Goal: Information Seeking & Learning: Learn about a topic

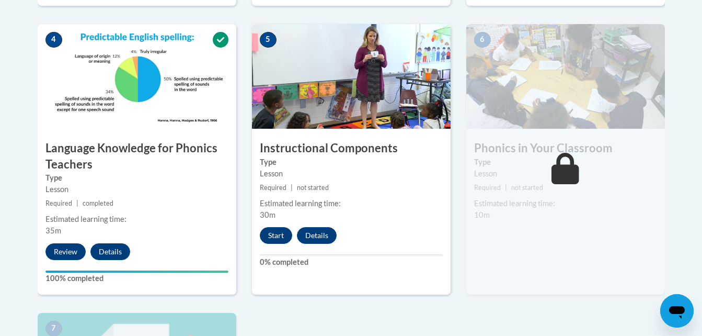
scroll to position [600, 0]
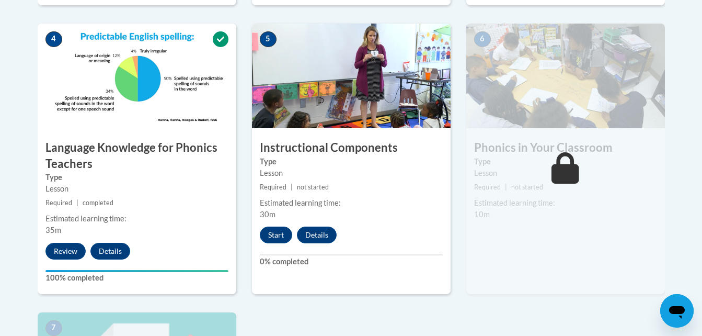
click at [251, 99] on div "5 Instructional Components Type Lesson Required | not started Estimated learnin…" at bounding box center [351, 168] width 214 height 289
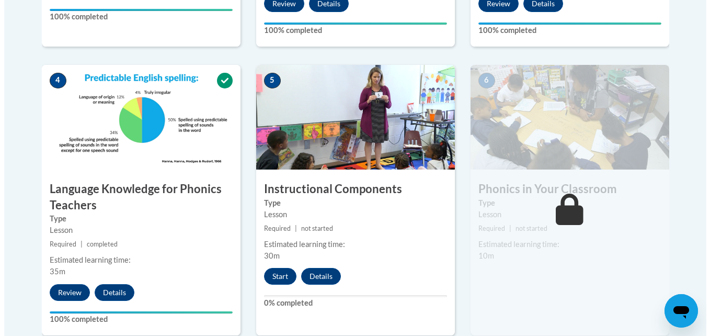
scroll to position [558, 0]
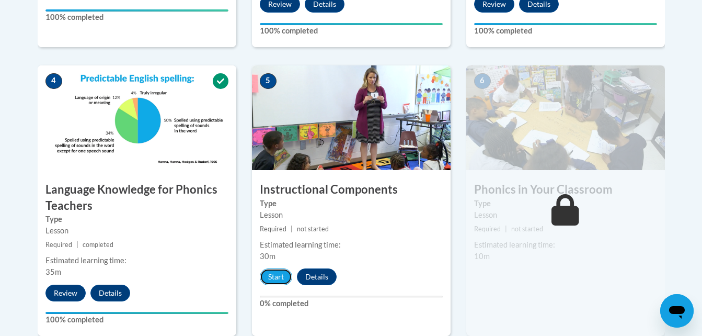
click at [274, 280] on button "Start" at bounding box center [276, 276] width 32 height 17
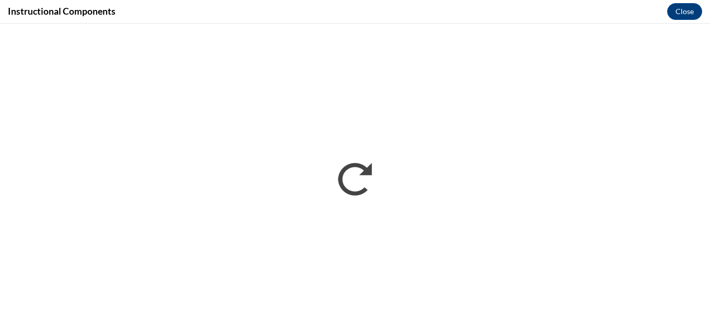
scroll to position [0, 0]
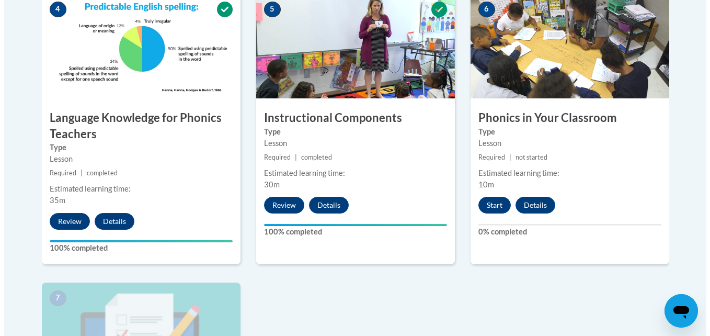
scroll to position [628, 0]
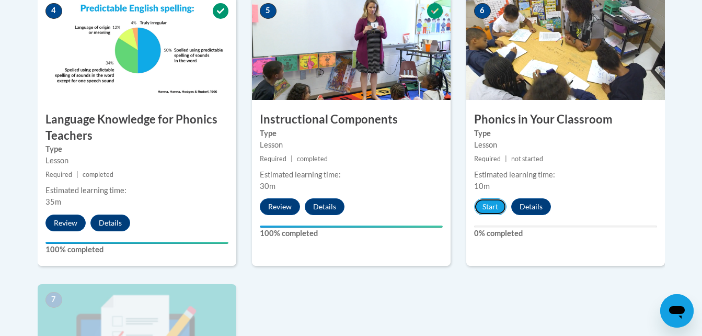
click at [493, 206] on button "Start" at bounding box center [490, 206] width 32 height 17
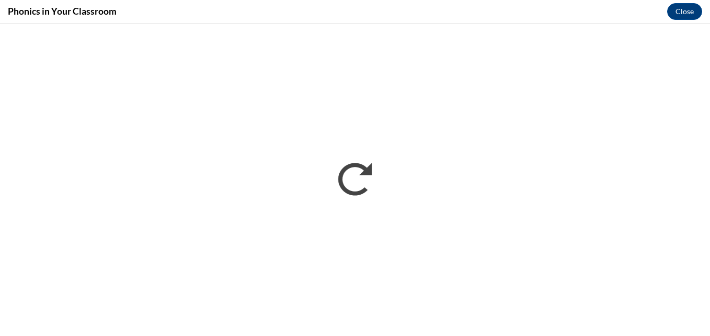
scroll to position [0, 0]
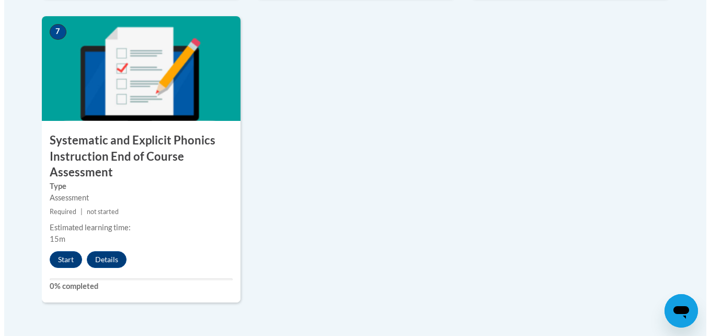
scroll to position [897, 0]
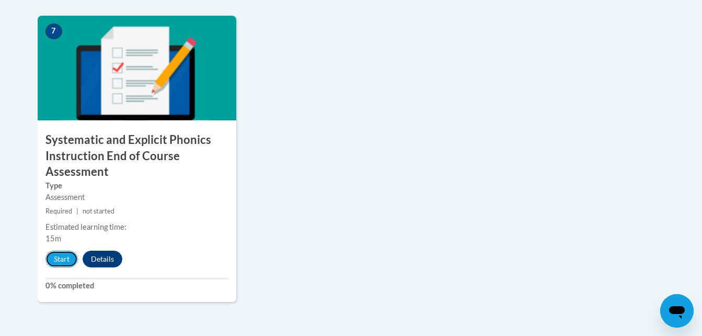
click at [64, 258] on button "Start" at bounding box center [61, 258] width 32 height 17
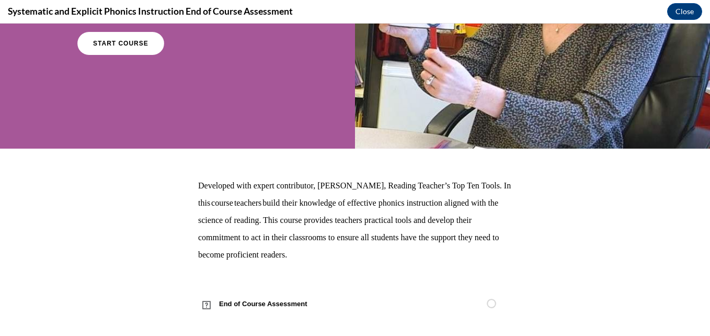
scroll to position [174, 0]
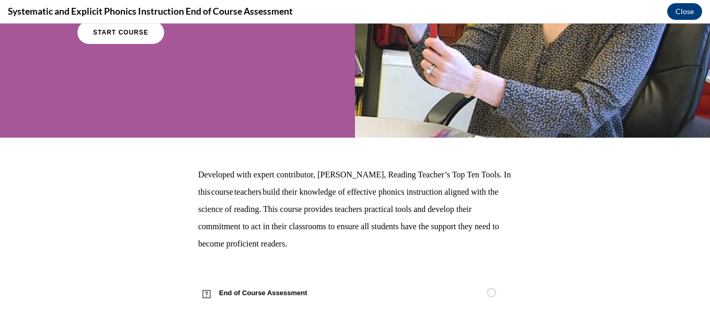
click at [249, 297] on span "End of Course Assessment" at bounding box center [269, 292] width 142 height 29
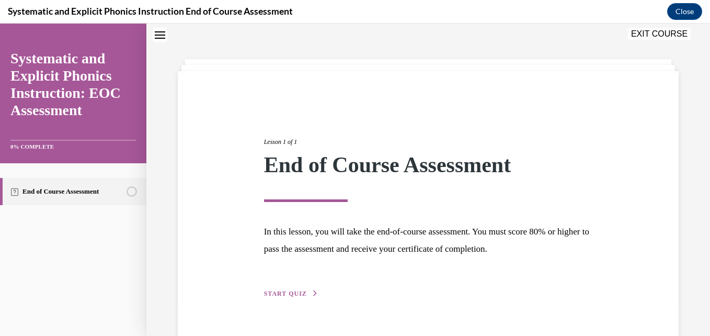
scroll to position [58, 0]
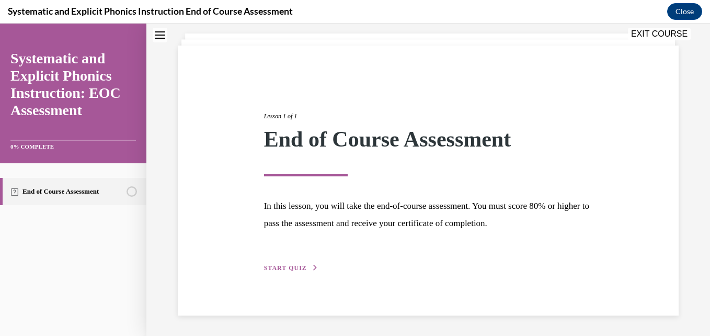
click at [295, 269] on span "START QUIZ" at bounding box center [285, 267] width 43 height 7
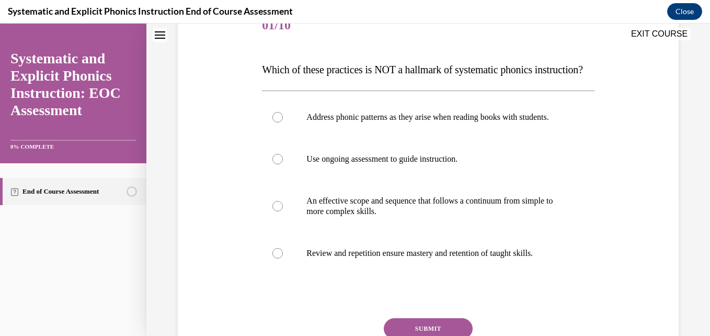
scroll to position [143, 0]
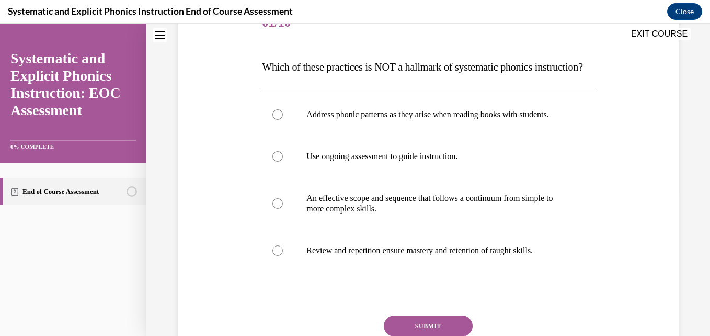
click at [341, 120] on p "Address phonic patterns as they arise when reading books with students." at bounding box center [436, 114] width 261 height 10
click at [348, 77] on p "Which of these practices is NOT a hallmark of systematic phonics instruction?" at bounding box center [428, 66] width 332 height 21
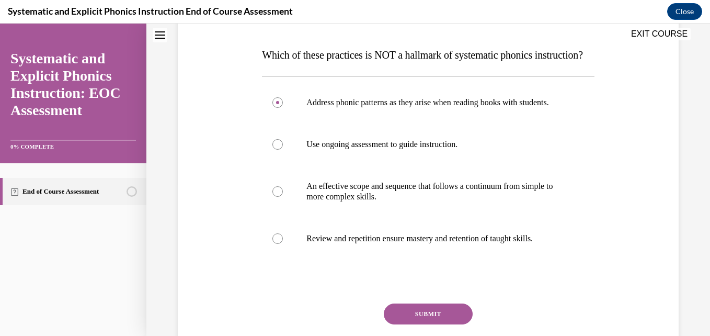
scroll to position [260, 0]
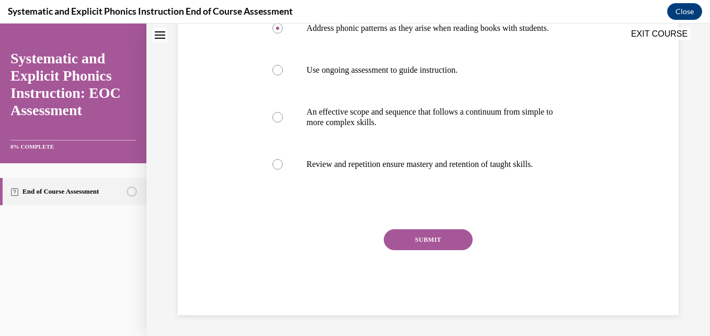
click at [422, 245] on button "SUBMIT" at bounding box center [428, 239] width 89 height 21
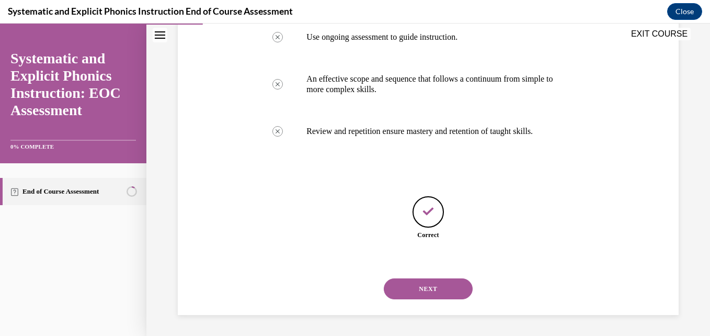
scroll to position [293, 0]
click at [418, 286] on button "NEXT" at bounding box center [428, 288] width 89 height 21
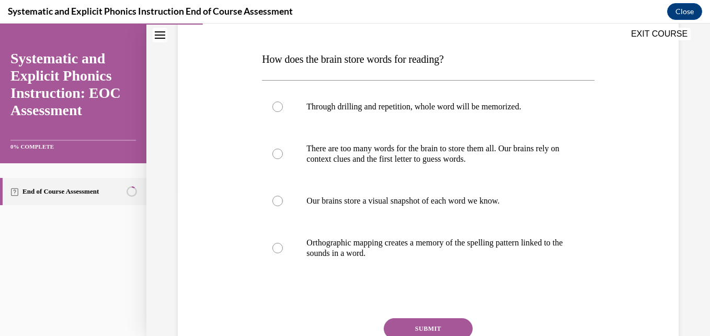
scroll to position [151, 0]
click at [336, 252] on p "Orthographic mapping creates a memory of the spelling pattern linked to the sou…" at bounding box center [436, 247] width 261 height 21
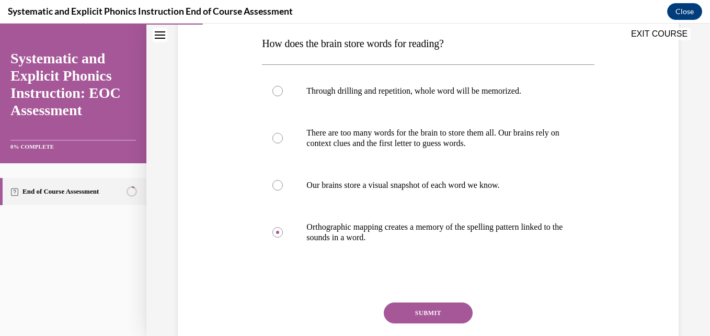
scroll to position [167, 0]
click at [407, 310] on button "SUBMIT" at bounding box center [428, 312] width 89 height 21
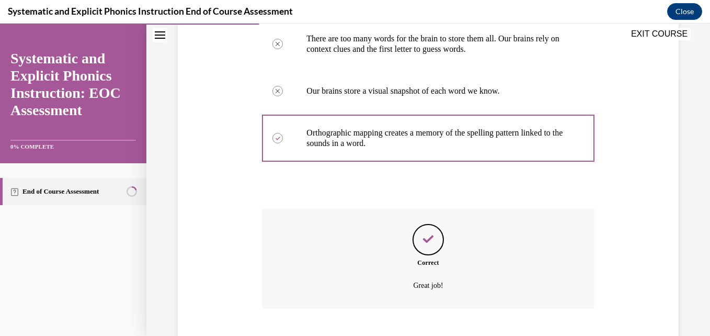
scroll to position [324, 0]
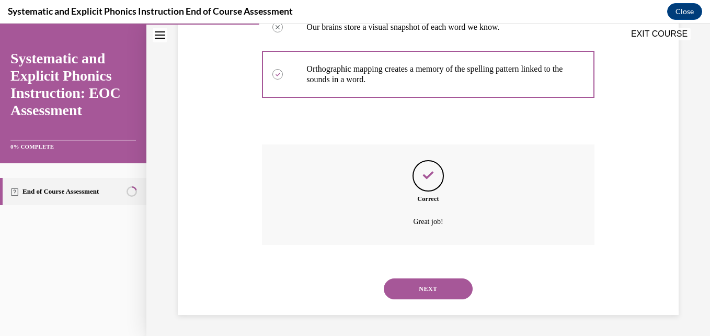
click at [419, 282] on button "NEXT" at bounding box center [428, 288] width 89 height 21
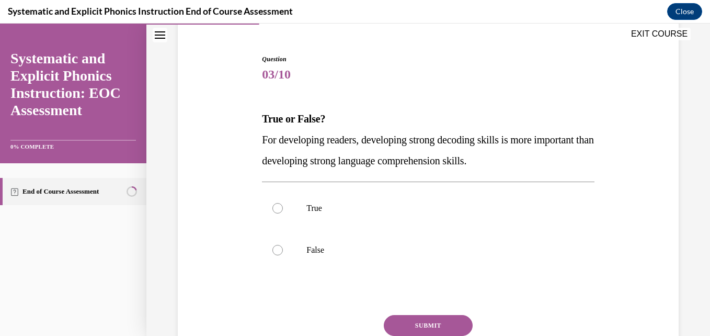
scroll to position [96, 0]
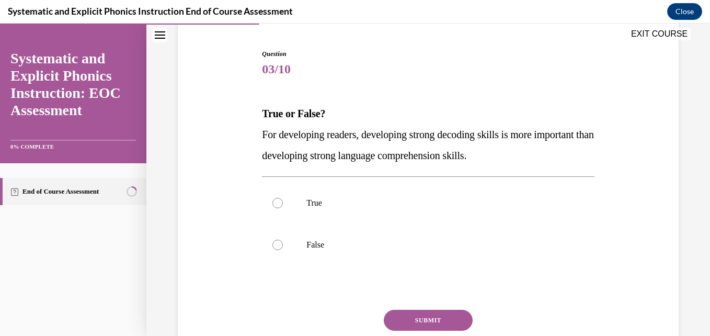
click at [343, 249] on p "False" at bounding box center [436, 244] width 261 height 10
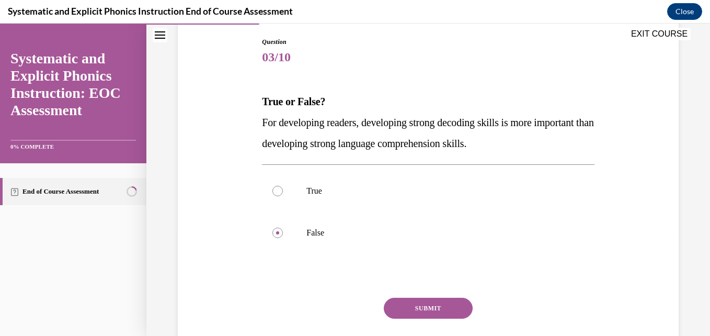
scroll to position [109, 0]
click at [394, 302] on button "SUBMIT" at bounding box center [428, 307] width 89 height 21
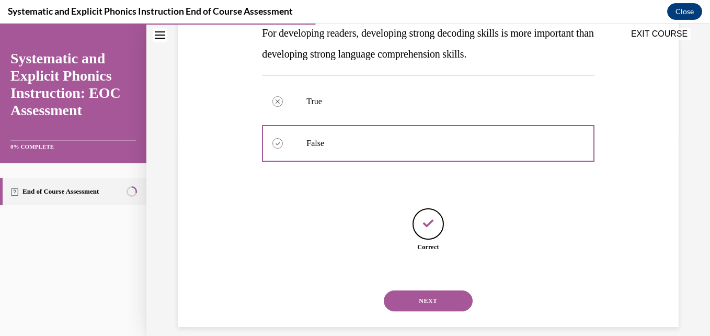
scroll to position [210, 0]
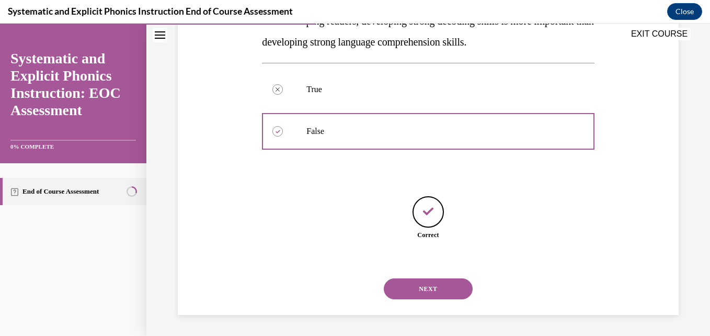
click at [417, 284] on button "NEXT" at bounding box center [428, 288] width 89 height 21
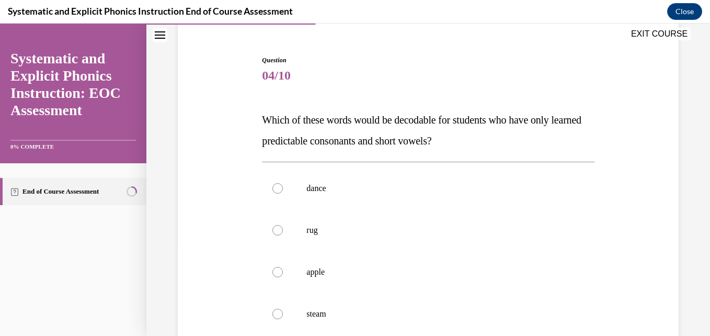
scroll to position [102, 0]
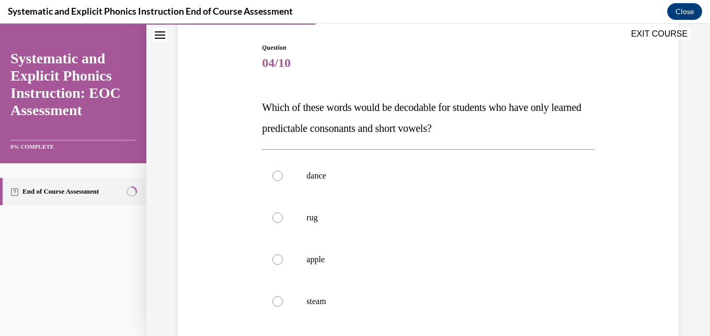
click at [292, 119] on p "Which of these words would be decodable for students who have only learned pred…" at bounding box center [428, 118] width 332 height 42
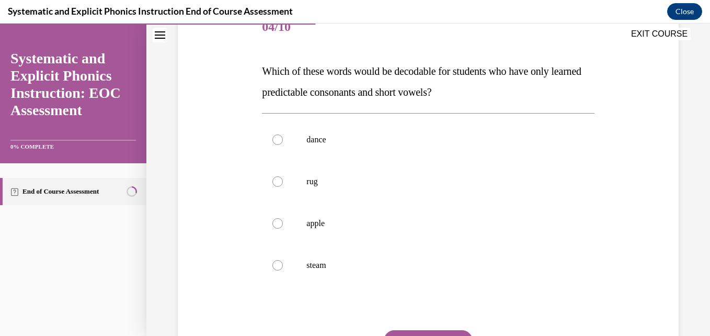
scroll to position [139, 0]
click at [208, 82] on div "Question 04/10 Which of these words would be decodable for students who have on…" at bounding box center [428, 195] width 506 height 440
click at [268, 179] on div at bounding box center [428, 181] width 332 height 42
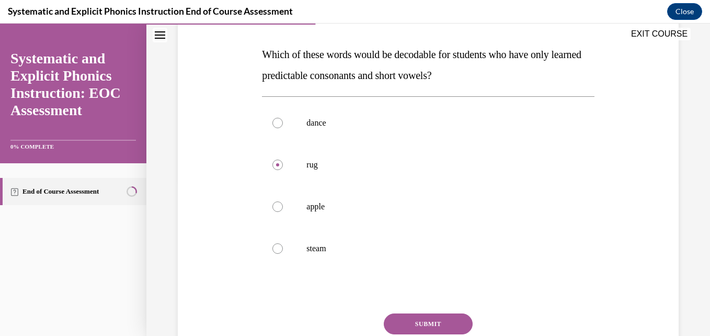
scroll to position [156, 0]
click at [426, 330] on button "SUBMIT" at bounding box center [428, 323] width 89 height 21
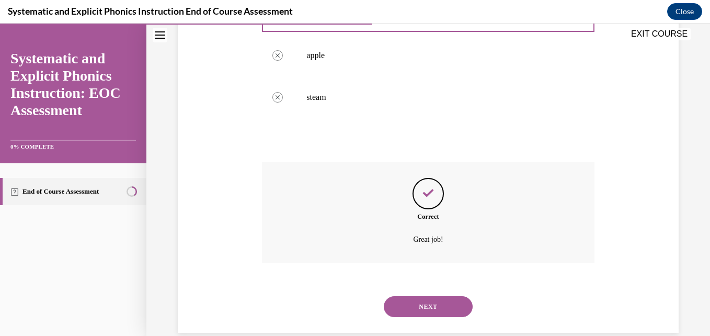
scroll to position [324, 0]
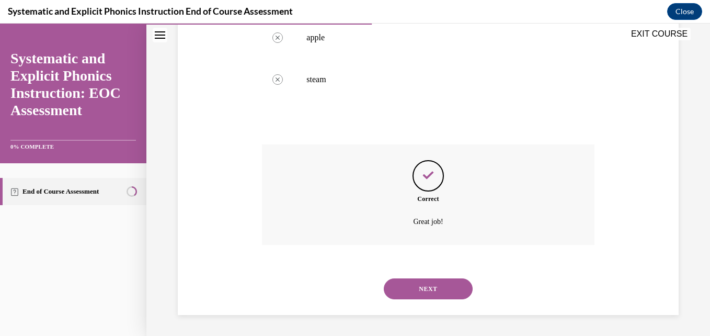
click at [428, 281] on button "NEXT" at bounding box center [428, 288] width 89 height 21
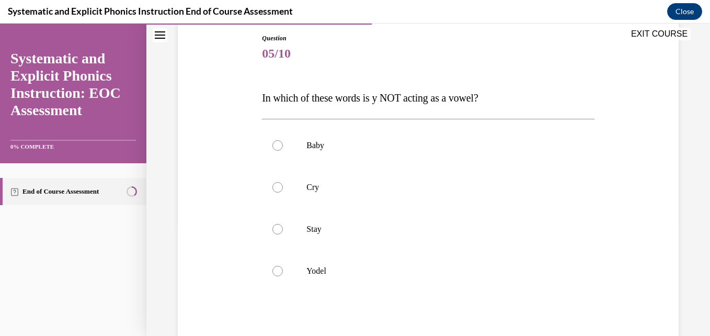
scroll to position [113, 0]
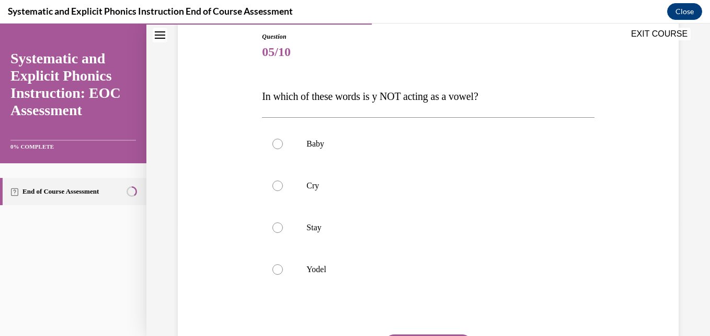
click at [324, 282] on div at bounding box center [428, 269] width 332 height 42
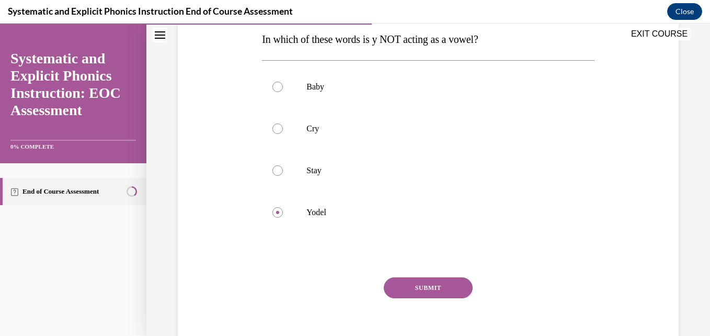
scroll to position [178, 0]
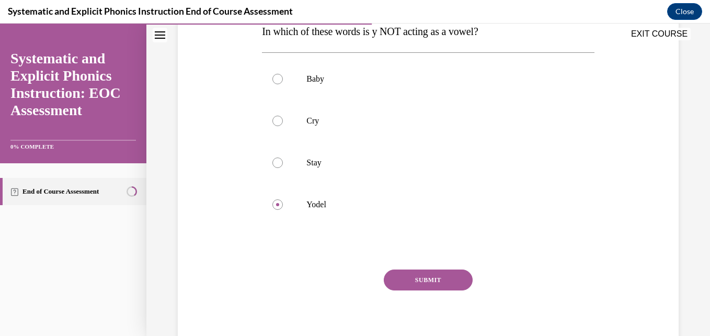
click at [400, 276] on button "SUBMIT" at bounding box center [428, 279] width 89 height 21
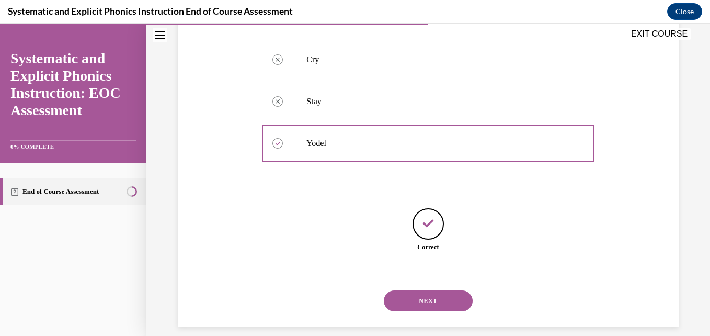
scroll to position [251, 0]
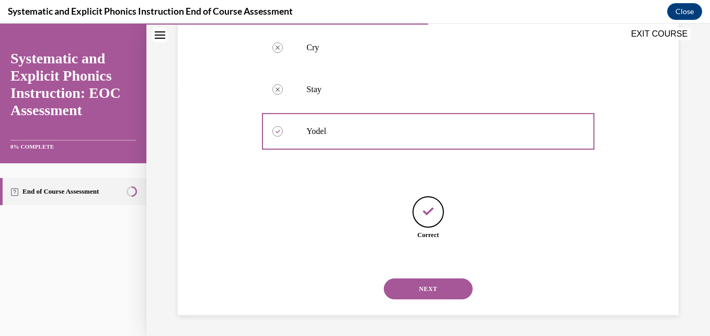
click at [415, 283] on button "NEXT" at bounding box center [428, 288] width 89 height 21
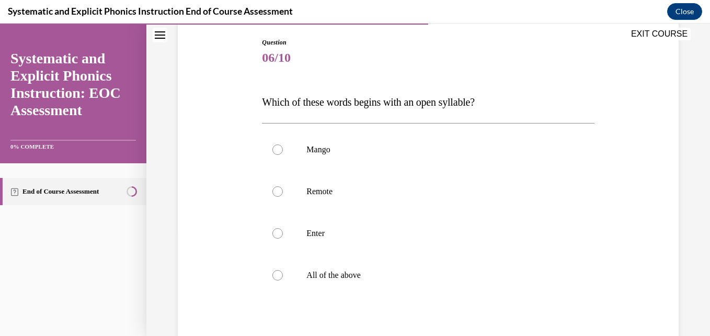
scroll to position [108, 0]
click at [322, 200] on div at bounding box center [428, 191] width 332 height 42
click at [302, 274] on div at bounding box center [428, 275] width 332 height 42
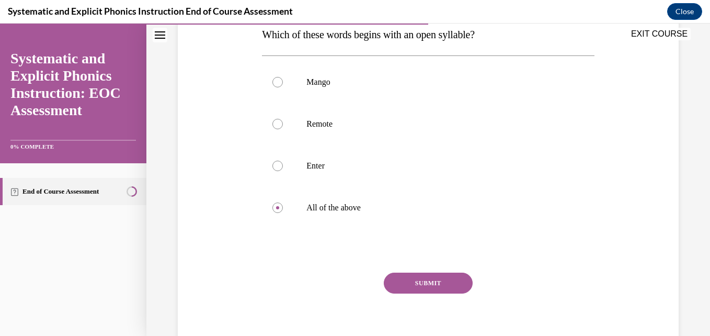
scroll to position [176, 0]
click at [416, 284] on button "SUBMIT" at bounding box center [428, 282] width 89 height 21
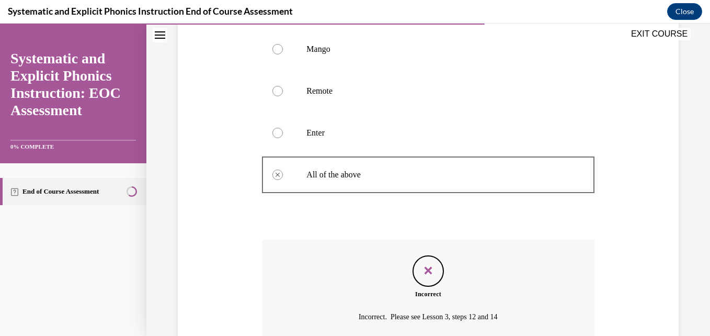
scroll to position [303, 0]
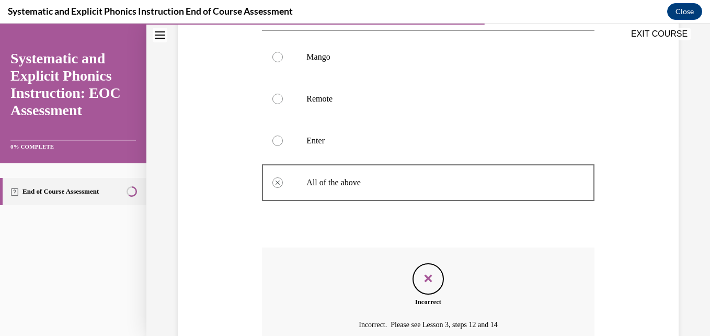
click at [390, 103] on p "Remote" at bounding box center [436, 99] width 261 height 10
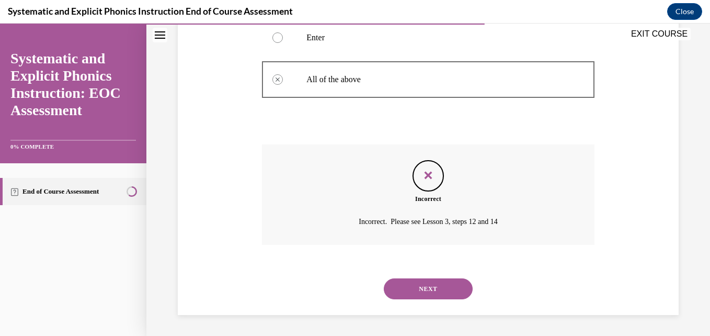
click at [407, 282] on button "NEXT" at bounding box center [428, 288] width 89 height 21
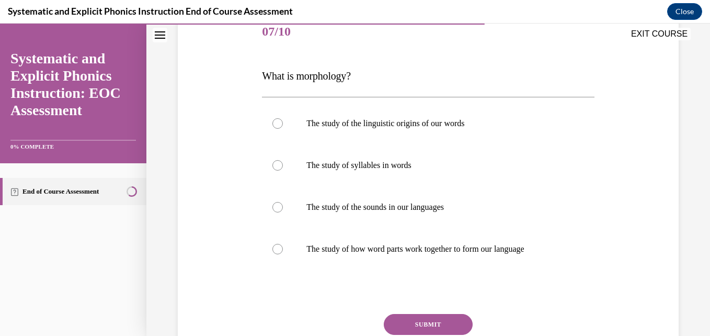
scroll to position [132, 0]
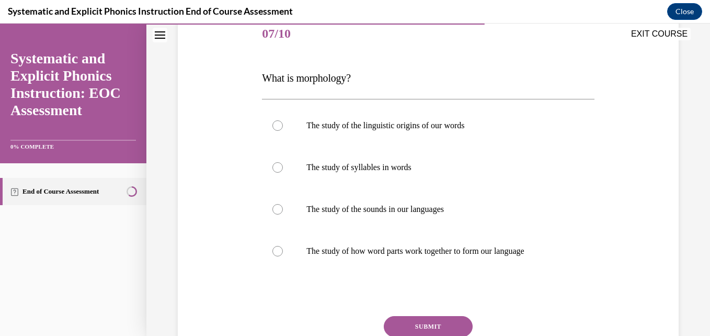
click at [361, 244] on div at bounding box center [428, 251] width 332 height 42
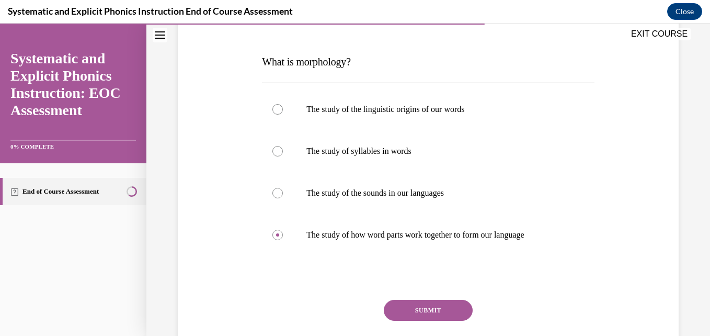
click at [397, 305] on button "SUBMIT" at bounding box center [428, 310] width 89 height 21
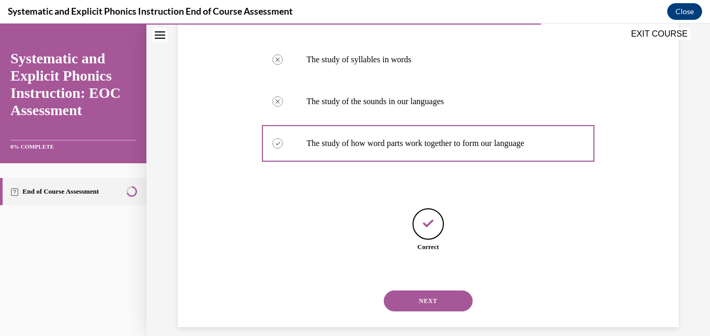
scroll to position [251, 0]
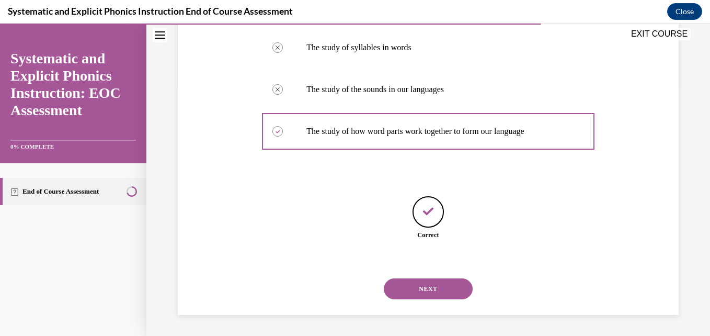
click at [400, 293] on button "NEXT" at bounding box center [428, 288] width 89 height 21
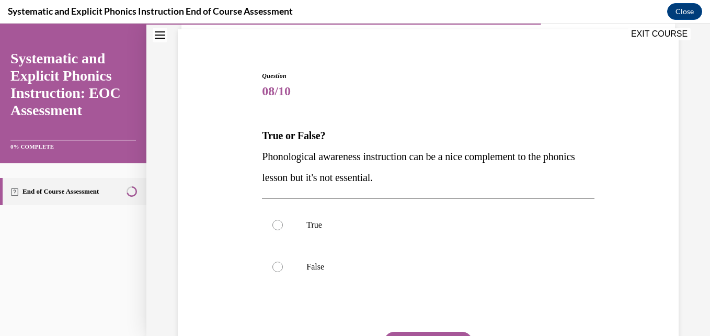
scroll to position [93, 0]
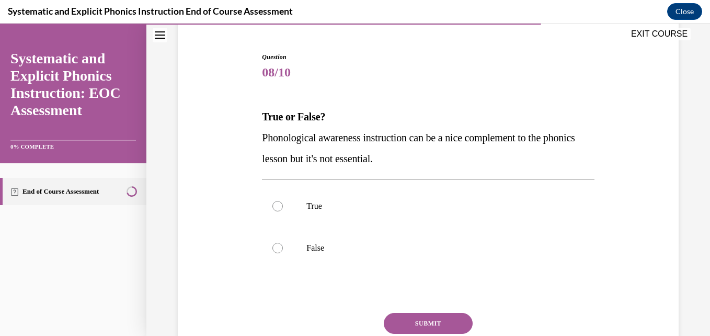
click at [352, 256] on div at bounding box center [428, 248] width 332 height 42
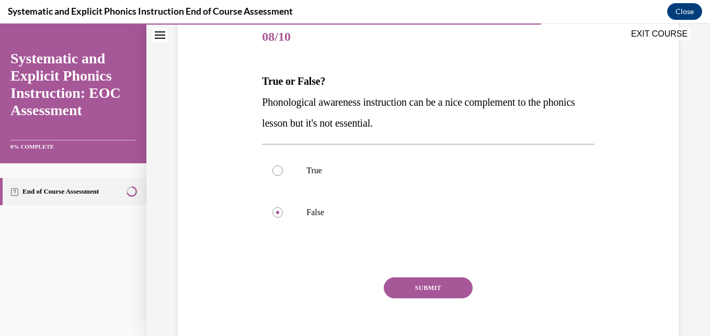
click at [405, 284] on button "SUBMIT" at bounding box center [428, 287] width 89 height 21
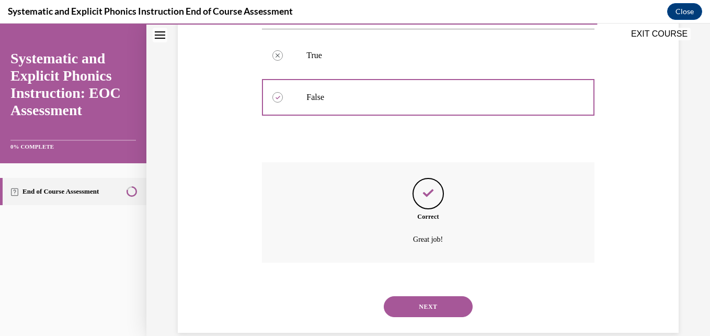
scroll to position [261, 0]
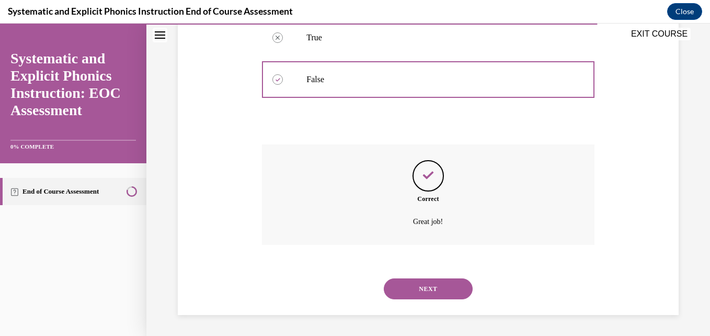
click at [414, 281] on button "NEXT" at bounding box center [428, 288] width 89 height 21
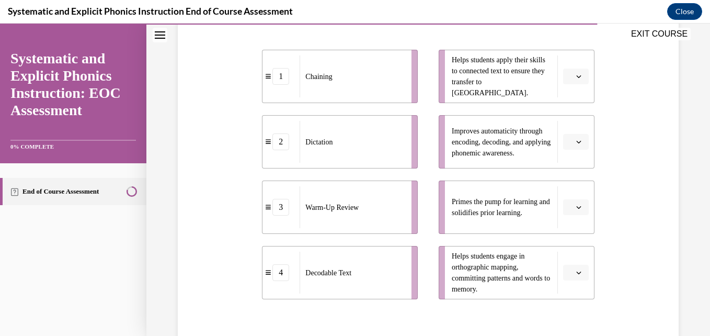
scroll to position [234, 0]
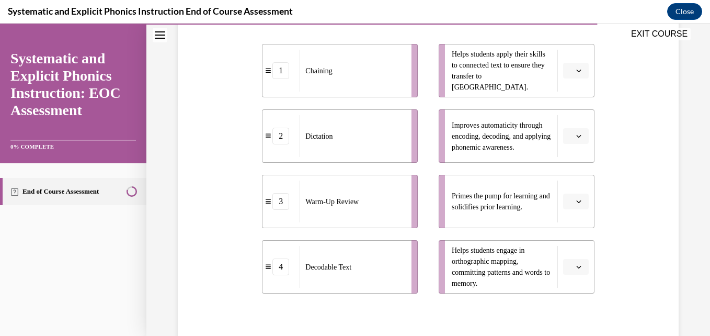
click at [569, 197] on span "Please select an option" at bounding box center [571, 201] width 4 height 10
click at [570, 283] on div "3" at bounding box center [568, 287] width 26 height 21
click at [575, 269] on span "button" at bounding box center [578, 266] width 7 height 7
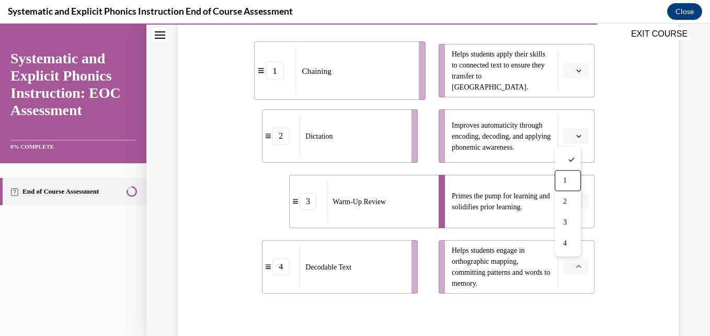
click at [571, 177] on div "1" at bounding box center [568, 180] width 26 height 21
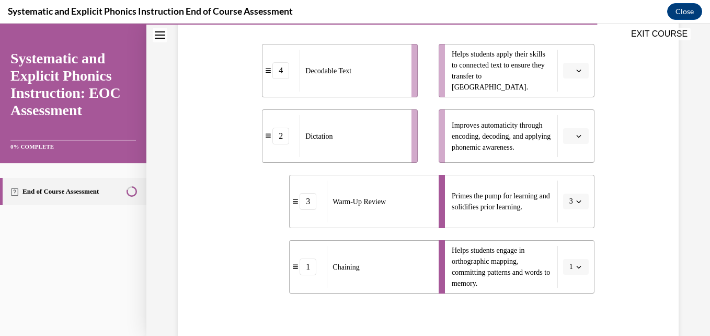
click at [552, 101] on ul "Helps students apply their skills to connected text to ensure they transfer to …" at bounding box center [511, 168] width 166 height 249
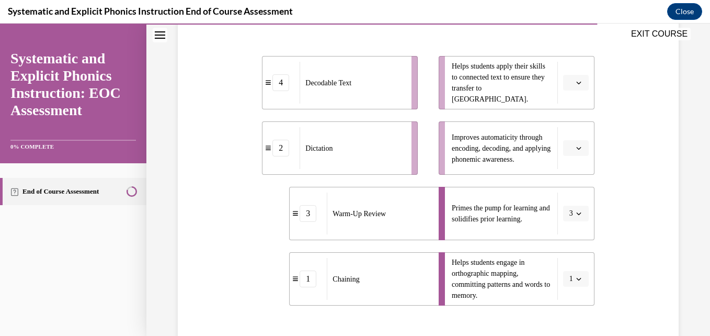
click at [576, 82] on icon "button" at bounding box center [578, 82] width 5 height 5
click at [570, 189] on div "4" at bounding box center [568, 189] width 26 height 21
click at [576, 148] on icon "button" at bounding box center [578, 147] width 5 height 5
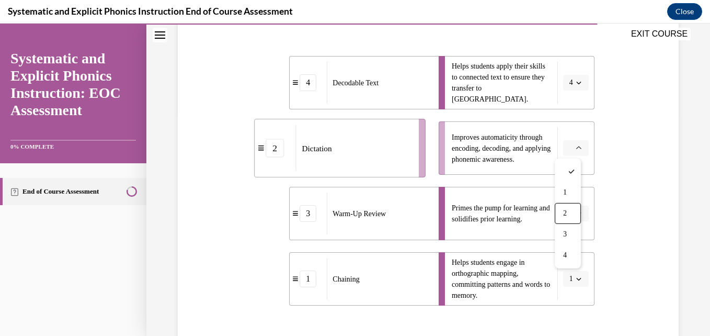
click at [569, 211] on div "2" at bounding box center [568, 213] width 26 height 21
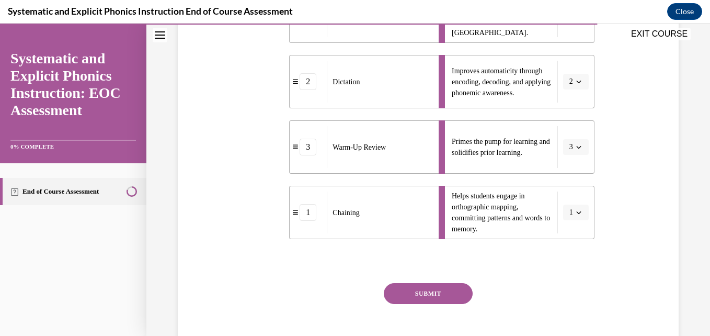
click at [439, 285] on button "SUBMIT" at bounding box center [428, 293] width 89 height 21
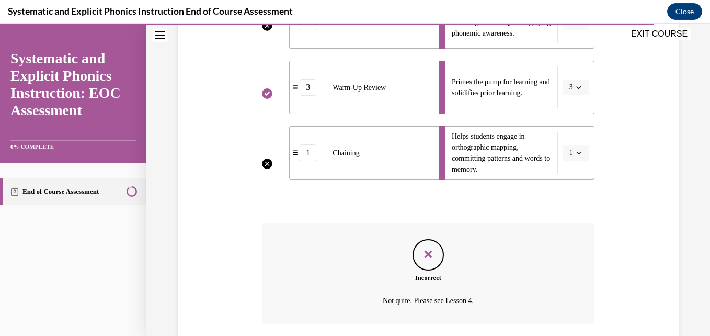
scroll to position [427, 0]
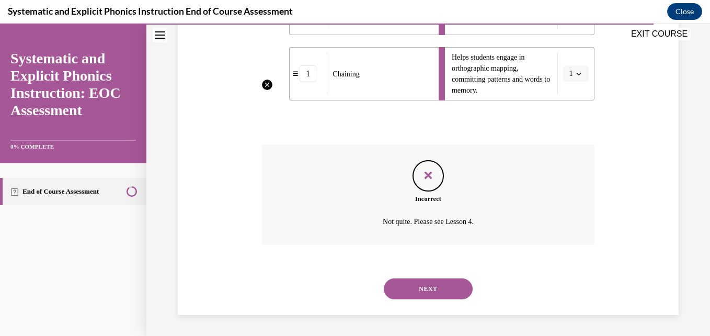
click at [435, 289] on button "NEXT" at bounding box center [428, 288] width 89 height 21
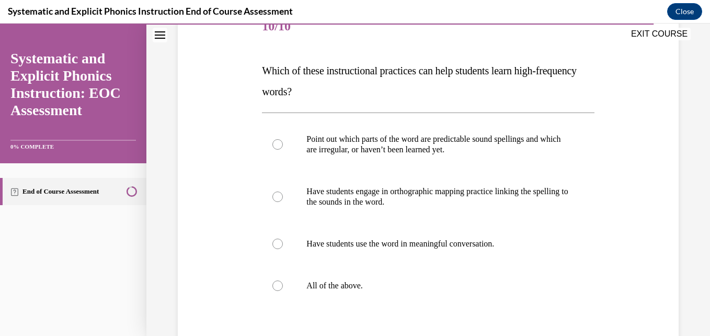
scroll to position [140, 0]
click at [339, 286] on p "All of the above." at bounding box center [436, 285] width 261 height 10
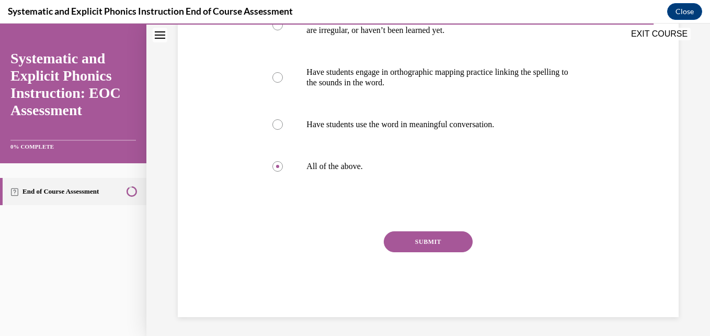
scroll to position [260, 0]
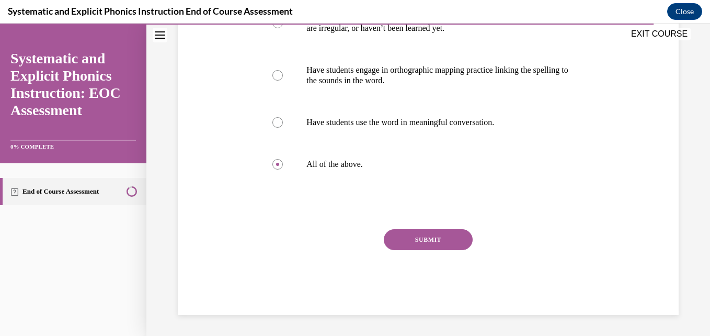
click at [405, 224] on div "Question 10/10 Which of these instructional practices can help students learn h…" at bounding box center [428, 100] width 332 height 430
click at [406, 238] on button "SUBMIT" at bounding box center [428, 239] width 89 height 21
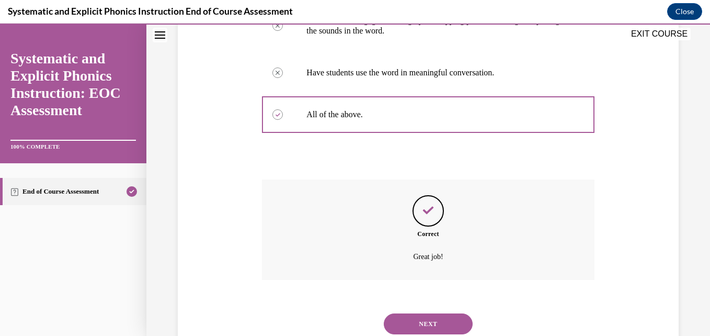
scroll to position [345, 0]
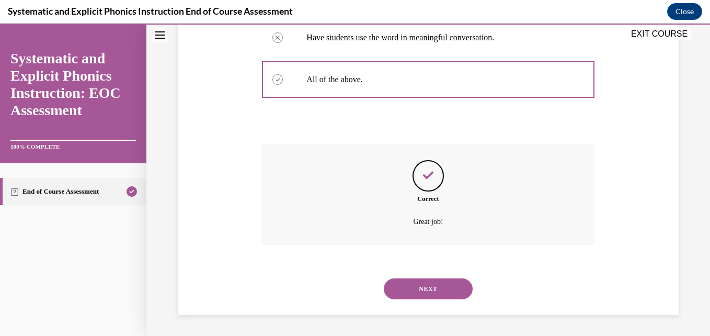
click at [427, 294] on button "NEXT" at bounding box center [428, 288] width 89 height 21
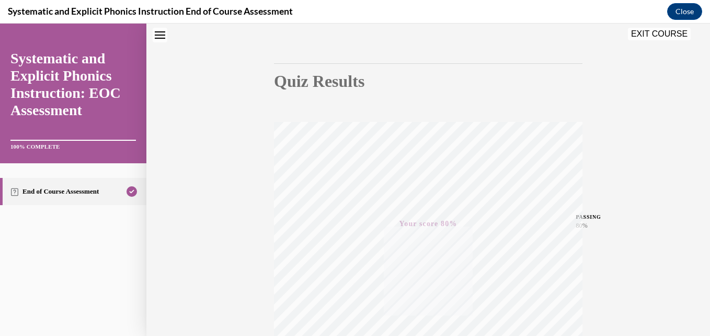
scroll to position [0, 0]
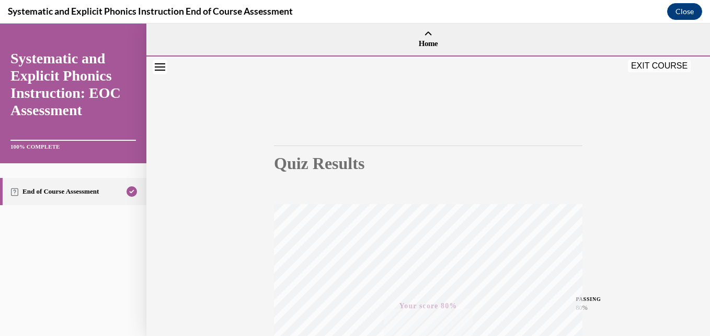
click at [656, 65] on button "EXIT COURSE" at bounding box center [659, 66] width 63 height 13
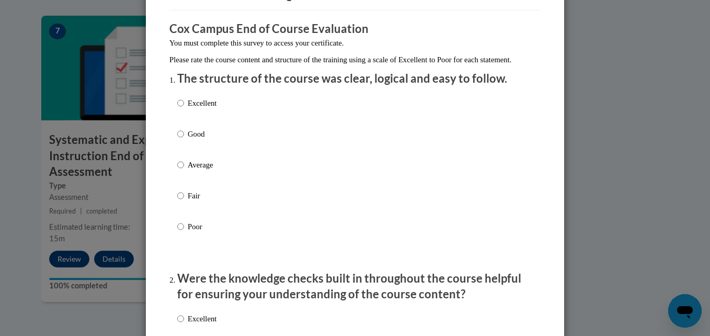
scroll to position [76, 0]
click at [192, 170] on p "Average" at bounding box center [202, 164] width 29 height 12
click at [184, 170] on input "Average" at bounding box center [180, 164] width 7 height 12
radio input "true"
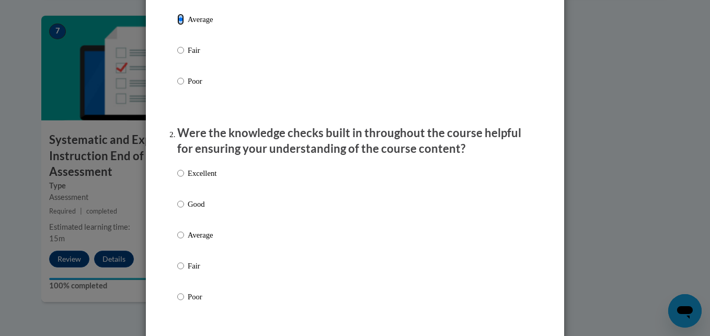
scroll to position [282, 0]
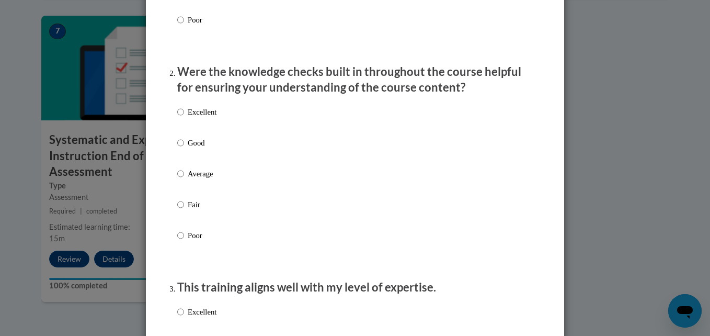
click at [207, 179] on p "Average" at bounding box center [202, 174] width 29 height 12
click at [184, 179] on input "Average" at bounding box center [180, 174] width 7 height 12
radio input "true"
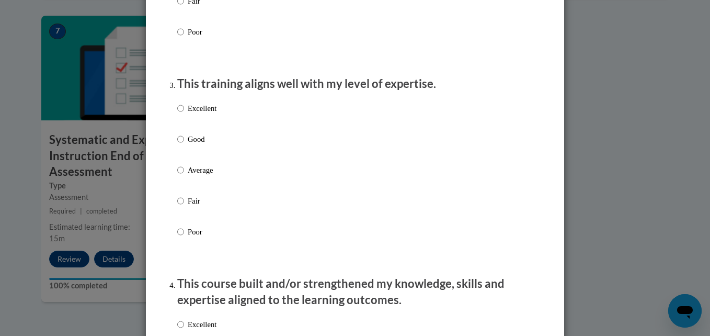
scroll to position [486, 0]
click at [193, 144] on p "Good" at bounding box center [202, 139] width 29 height 12
click at [184, 144] on input "Good" at bounding box center [180, 139] width 7 height 12
radio input "true"
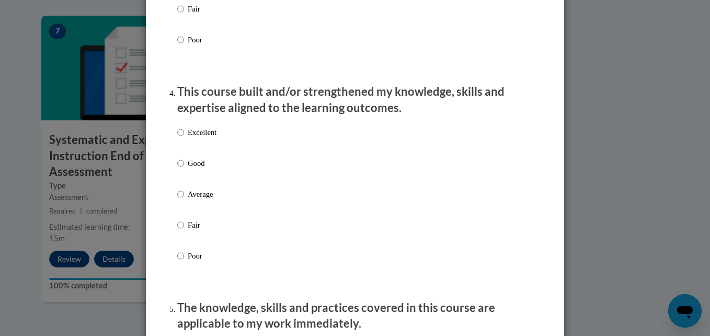
scroll to position [682, 0]
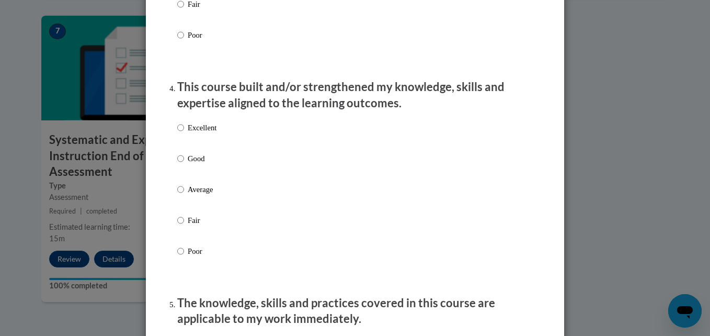
click at [192, 133] on p "Excellent" at bounding box center [202, 128] width 29 height 12
click at [184, 133] on input "Excellent" at bounding box center [180, 128] width 7 height 12
radio input "true"
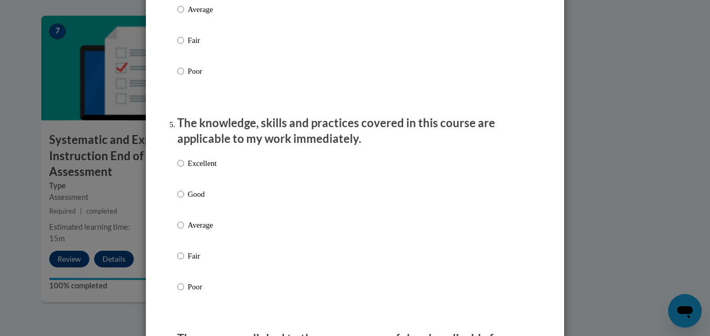
scroll to position [871, 0]
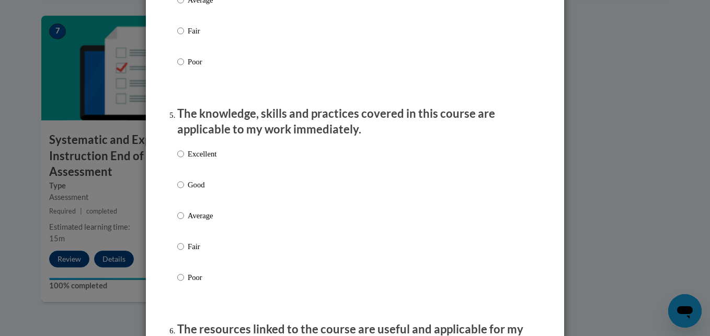
click at [177, 127] on li "The knowledge, skills and practices covered in this course are applicable to my…" at bounding box center [355, 210] width 356 height 208
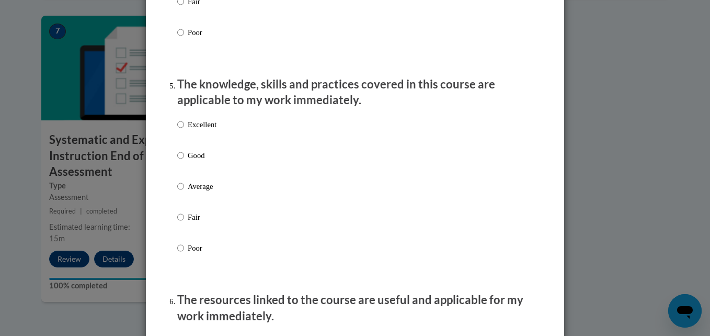
click at [189, 130] on p "Excellent" at bounding box center [202, 125] width 29 height 12
click at [184, 130] on input "Excellent" at bounding box center [180, 125] width 7 height 12
radio input "true"
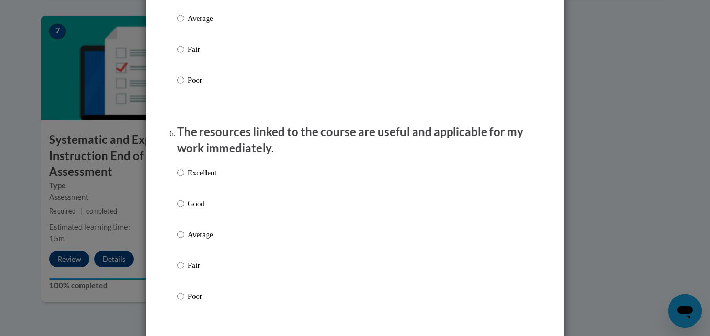
scroll to position [1069, 0]
click at [191, 187] on label "Excellent" at bounding box center [196, 180] width 39 height 28
click at [184, 178] on input "Excellent" at bounding box center [180, 172] width 7 height 12
radio input "true"
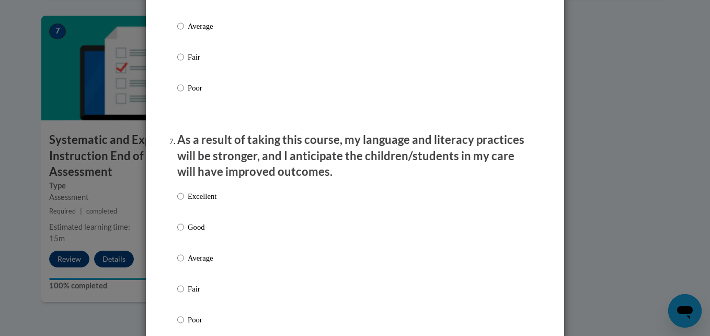
scroll to position [1277, 0]
click at [190, 201] on p "Excellent" at bounding box center [202, 196] width 29 height 12
click at [184, 201] on input "Excellent" at bounding box center [180, 196] width 7 height 12
radio input "true"
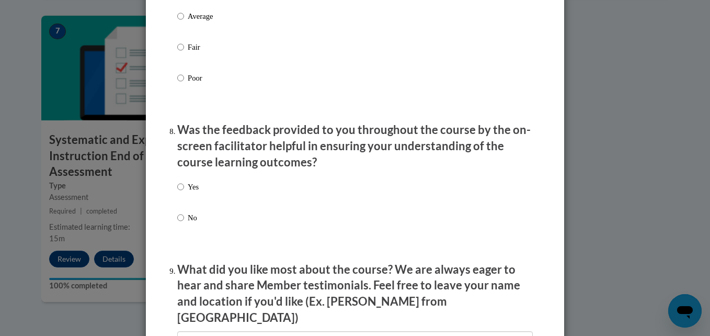
click at [187, 204] on label "Yes" at bounding box center [187, 195] width 21 height 28
click at [184, 192] on input "Yes" at bounding box center [180, 187] width 7 height 12
radio input "true"
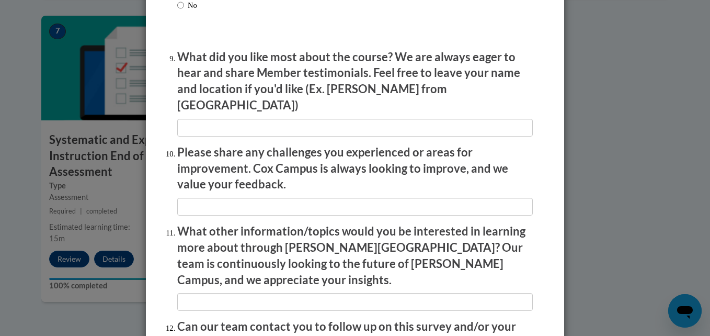
scroll to position [1731, 0]
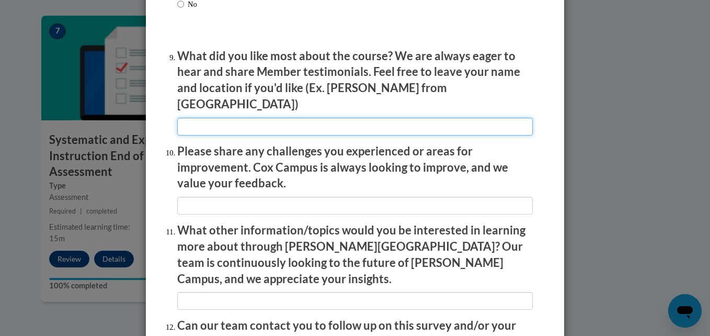
click at [225, 118] on input "textbox" at bounding box center [355, 127] width 356 height 18
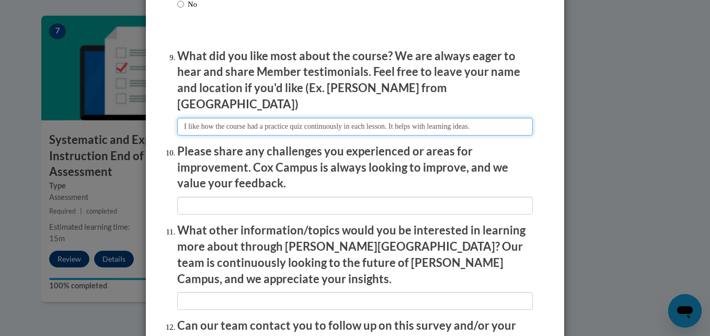
click at [506, 119] on input "textbox" at bounding box center [355, 127] width 356 height 18
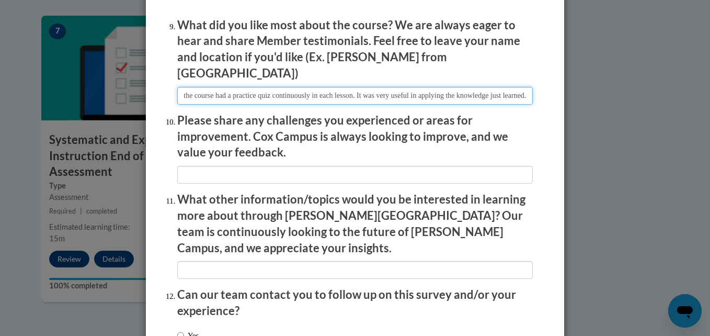
type input "I like how the course had a practice quiz continuously in each lesson. It was v…"
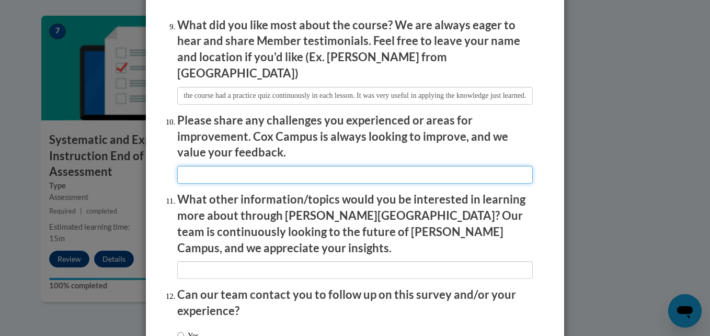
scroll to position [0, 0]
click at [328, 166] on input "textbox" at bounding box center [355, 175] width 356 height 18
type input "I think there can be more practice questions that relate to the quiz."
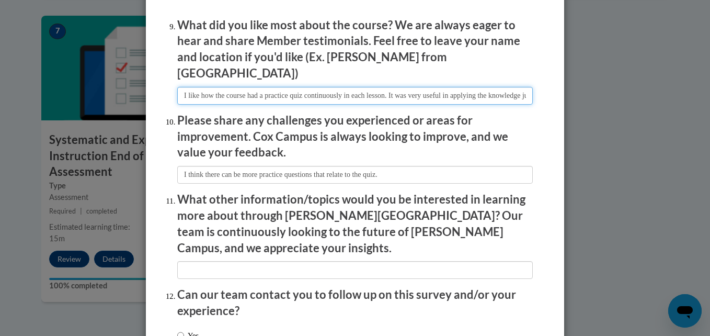
click at [514, 88] on input "textbox" at bounding box center [355, 96] width 356 height 18
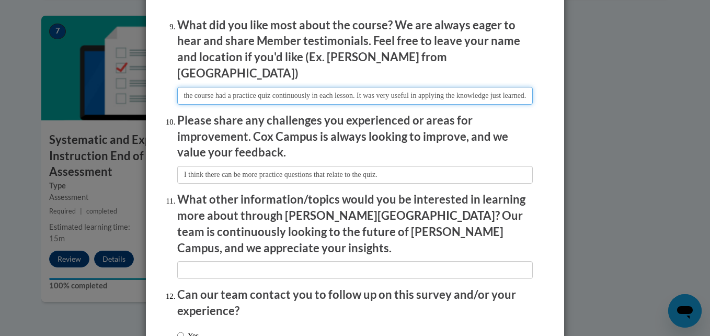
click at [522, 87] on input "textbox" at bounding box center [355, 96] width 356 height 18
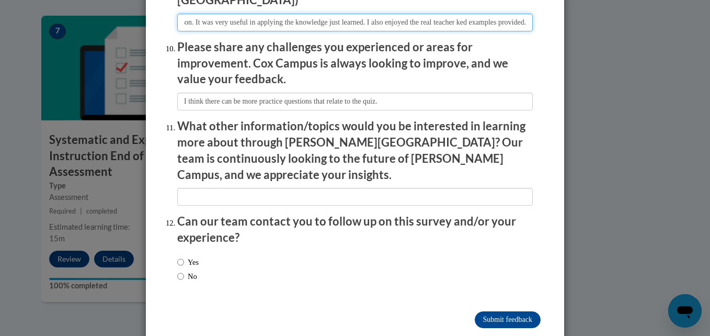
scroll to position [1836, 0]
type input "I like how the course had a practice quiz continuously in each lesson. It was v…"
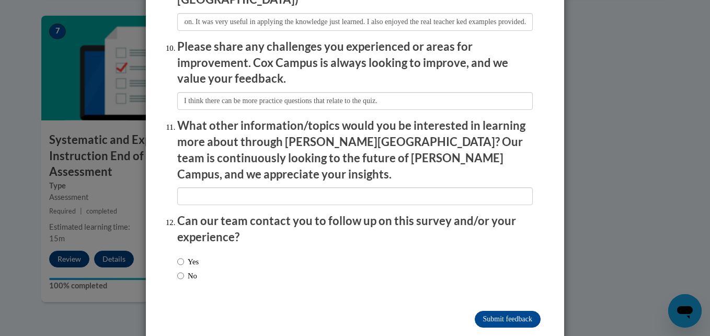
click at [186, 256] on label "Yes" at bounding box center [187, 262] width 21 height 12
click at [184, 256] on input "Yes" at bounding box center [180, 262] width 7 height 12
radio input "true"
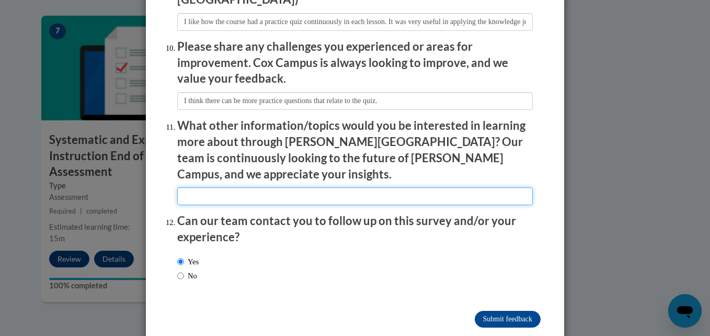
click at [211, 187] on input "textbox" at bounding box center [355, 196] width 356 height 18
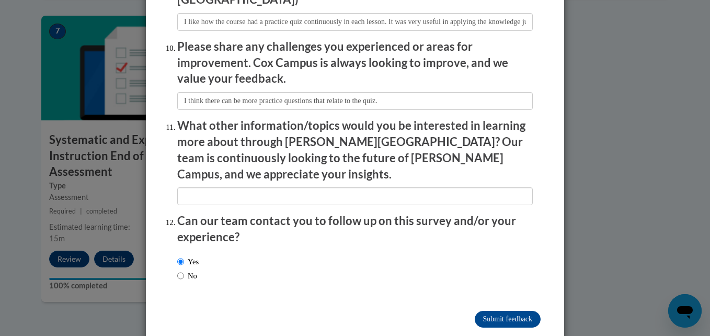
click at [192, 270] on label "No" at bounding box center [187, 276] width 20 height 12
click at [184, 270] on input "No" at bounding box center [180, 276] width 7 height 12
radio input "true"
click at [187, 256] on label "Yes" at bounding box center [187, 262] width 21 height 12
click at [184, 256] on input "Yes" at bounding box center [180, 262] width 7 height 12
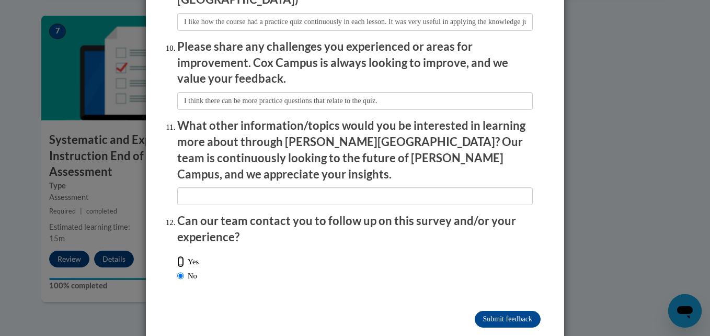
radio input "true"
click at [190, 270] on label "No" at bounding box center [187, 276] width 20 height 12
click at [184, 270] on input "No" at bounding box center [180, 276] width 7 height 12
radio input "true"
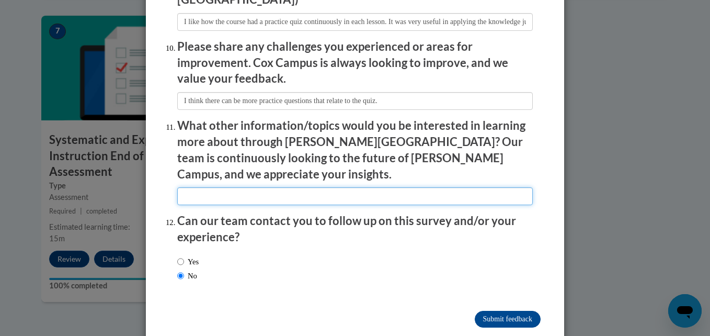
click at [197, 187] on input "textbox" at bounding box center [355, 196] width 356 height 18
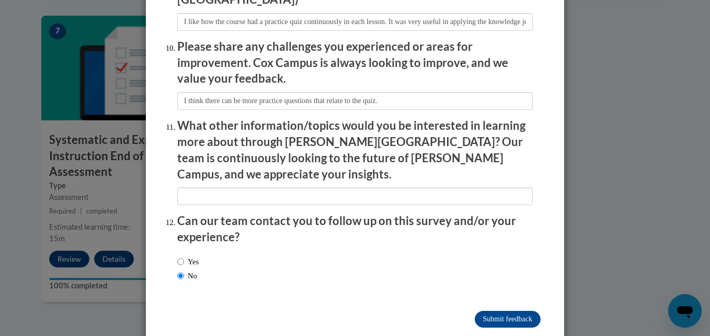
click at [181, 256] on label "Yes" at bounding box center [187, 262] width 21 height 12
click at [181, 256] on input "Yes" at bounding box center [180, 262] width 7 height 12
radio input "true"
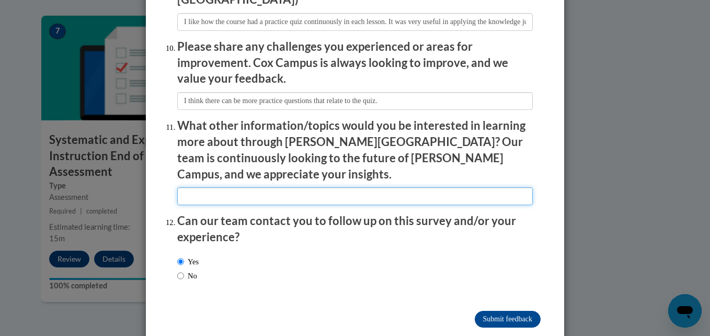
click at [191, 187] on input "textbox" at bounding box center [355, 196] width 356 height 18
click at [425, 187] on input "textbox" at bounding box center [355, 196] width 356 height 18
click at [428, 187] on input "textbox" at bounding box center [355, 196] width 356 height 18
type input "The importance of sensory in learning in the classroom. For example, how does m…"
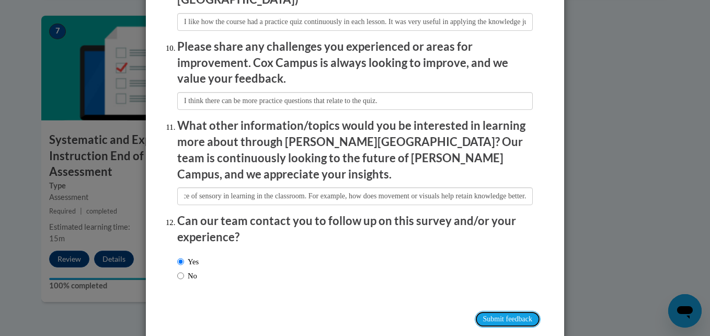
scroll to position [0, 0]
click at [480, 311] on input "Submit feedback" at bounding box center [508, 319] width 66 height 17
